Goal: Check status: Check status

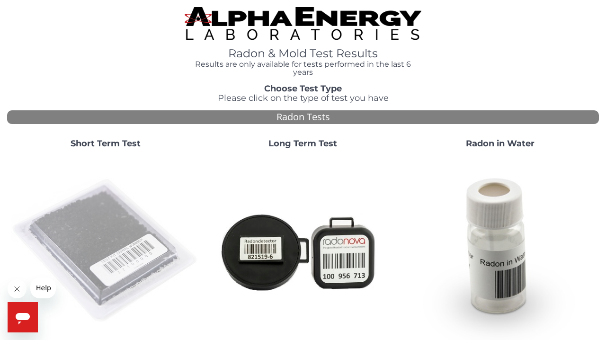
click at [101, 241] on img at bounding box center [106, 251] width 190 height 190
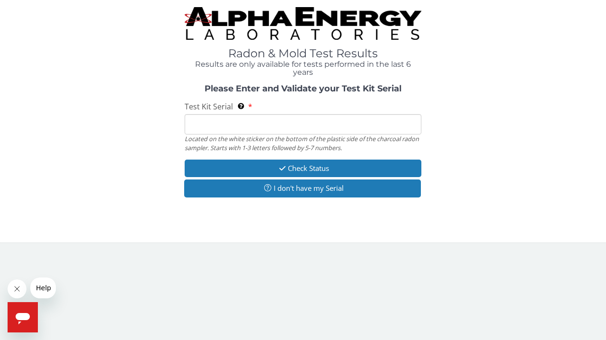
click at [207, 123] on input "Test Kit Serial Located on the white sticker on the bottom of the plastic side …" at bounding box center [303, 124] width 237 height 20
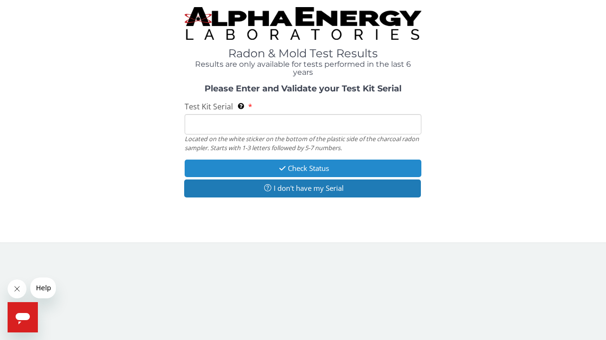
click at [244, 165] on button "Check Status" at bounding box center [303, 169] width 237 height 18
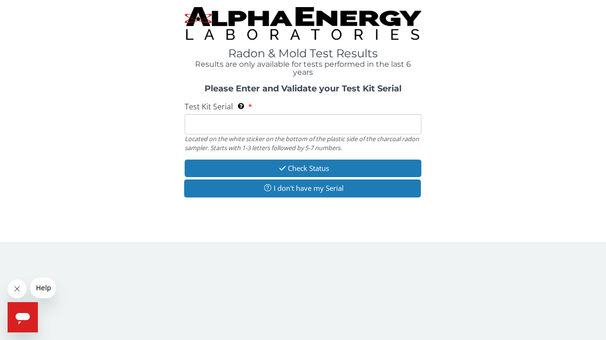
click at [199, 123] on input "Test Kit Serial Located on the white sticker on the bottom of the plastic side …" at bounding box center [303, 124] width 237 height 20
paste input "AA742013"
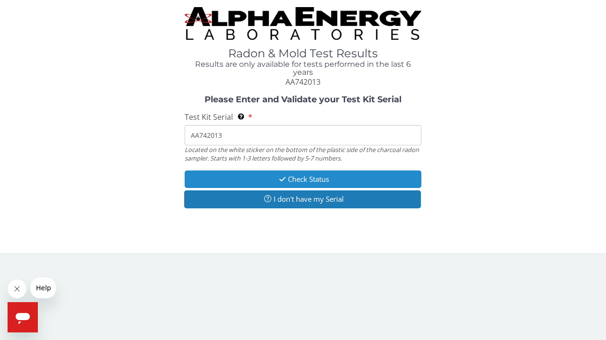
type input "AA742013"
click at [257, 178] on button "Check Status" at bounding box center [303, 179] width 237 height 18
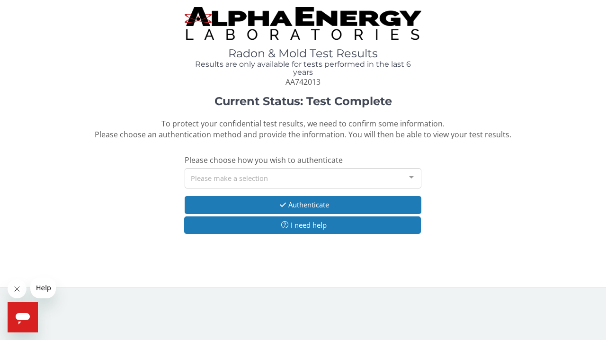
click at [413, 173] on div at bounding box center [411, 178] width 19 height 18
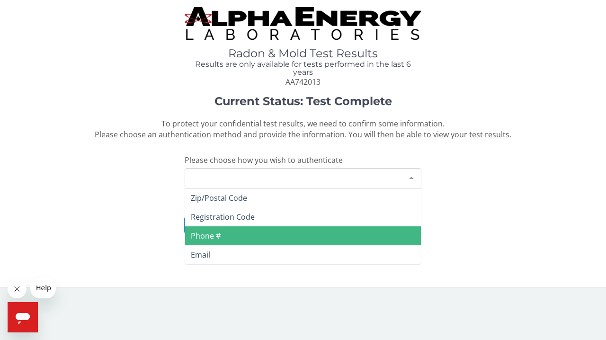
click at [225, 232] on span "Phone #" at bounding box center [303, 235] width 236 height 19
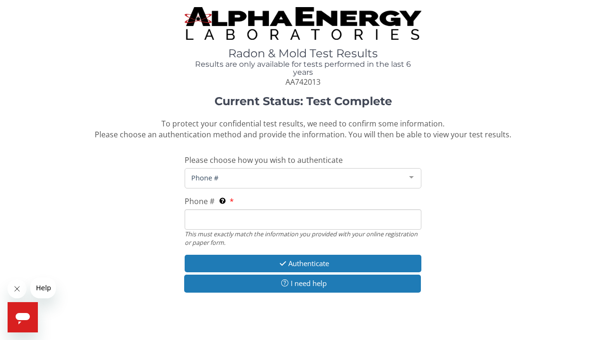
click at [205, 215] on input "Phone # This must exactly match the information you provided with your online r…" at bounding box center [303, 219] width 237 height 20
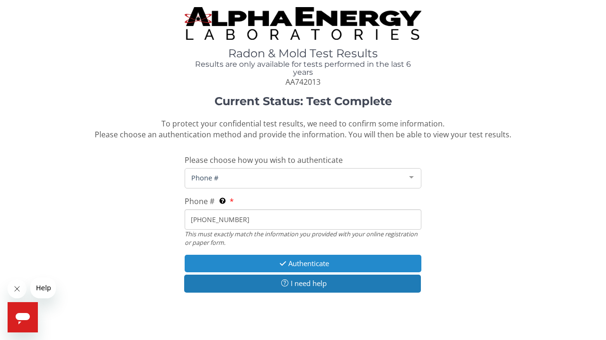
type input "[PHONE_NUMBER]"
click at [275, 258] on button "Authenticate" at bounding box center [303, 264] width 237 height 18
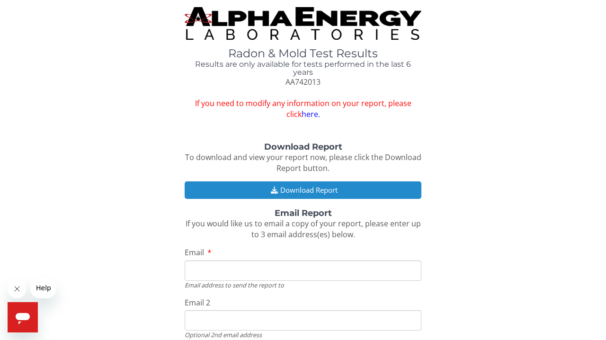
click at [322, 187] on button "Download Report" at bounding box center [303, 190] width 237 height 18
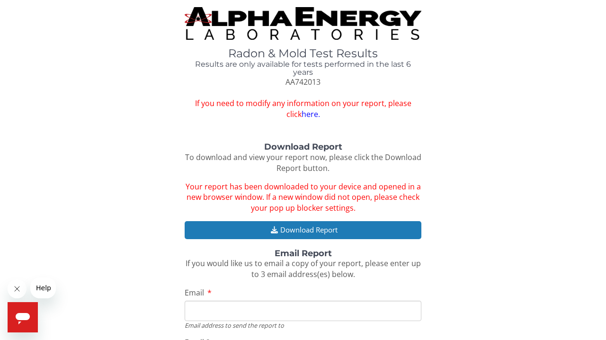
type input "[EMAIL_ADDRESS][DOMAIN_NAME]"
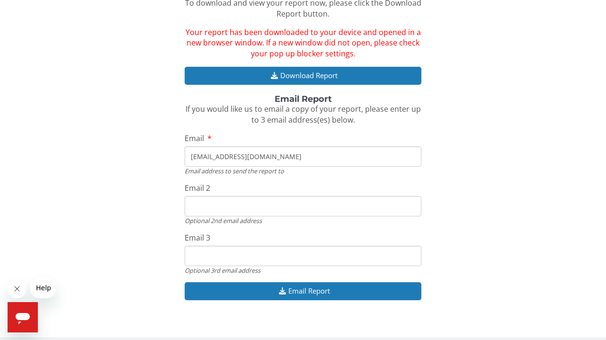
scroll to position [154, 0]
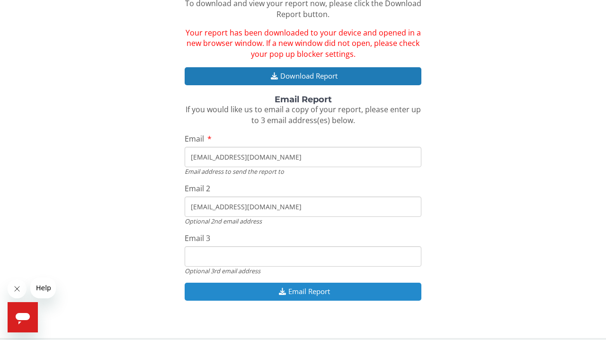
type input "[EMAIL_ADDRESS][DOMAIN_NAME]"
click at [246, 285] on button "Email Report" at bounding box center [303, 292] width 237 height 18
